Goal: Task Accomplishment & Management: Complete application form

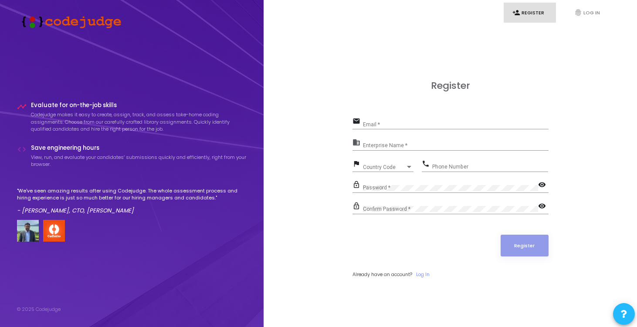
click at [445, 128] on div "Email *" at bounding box center [456, 123] width 186 height 14
type input "[EMAIL_ADDRESS][DOMAIN_NAME]"
click at [446, 140] on div "Enterprise Name *" at bounding box center [456, 144] width 186 height 14
type input "rv5"
click at [424, 276] on link "Log In" at bounding box center [423, 274] width 14 height 7
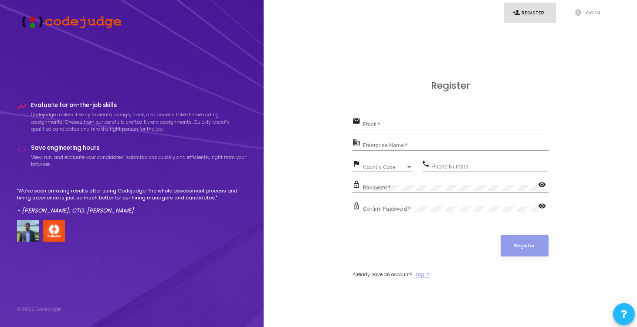
click at [425, 274] on link "Log In" at bounding box center [423, 274] width 14 height 7
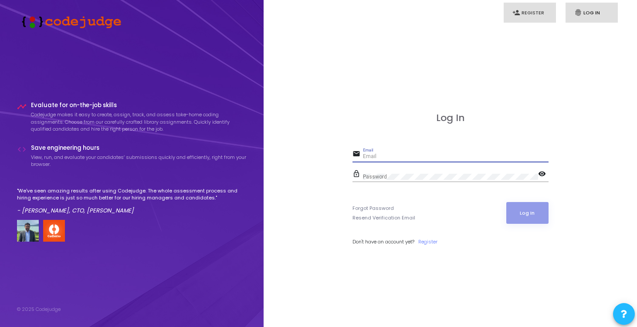
click at [528, 16] on link "person_add Register" at bounding box center [529, 13] width 52 height 20
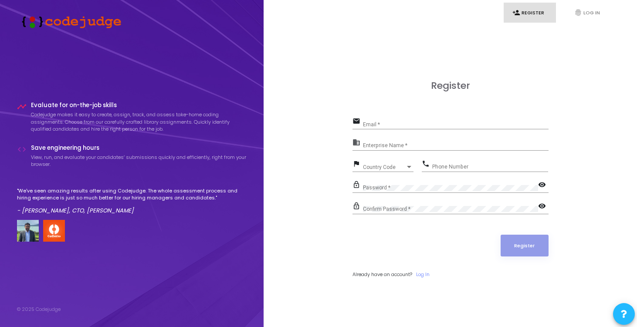
click at [409, 150] on div "Enterprise Name *" at bounding box center [456, 144] width 186 height 14
type input "rv5"
type input "[EMAIL_ADDRESS][DOMAIN_NAME]"
click at [455, 159] on div "Phone Number" at bounding box center [490, 165] width 116 height 14
click at [522, 240] on button "Register" at bounding box center [524, 246] width 48 height 22
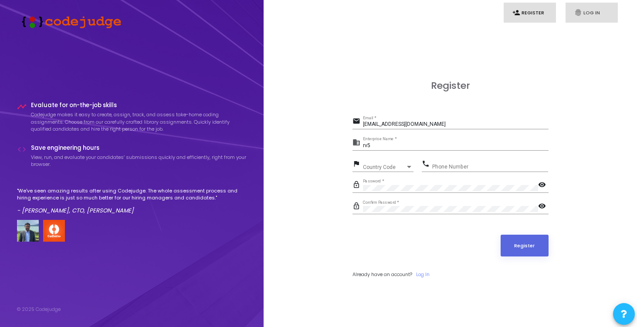
click at [578, 9] on icon "fingerprint" at bounding box center [578, 13] width 8 height 8
